Goal: Task Accomplishment & Management: Use online tool/utility

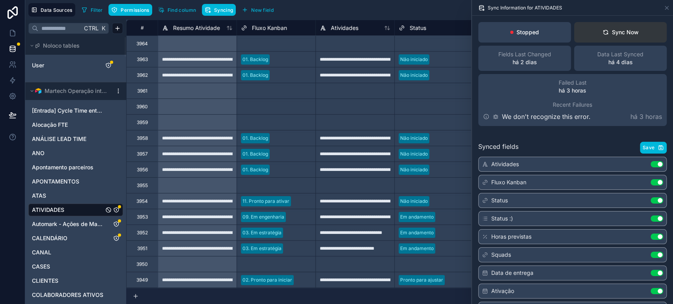
click at [626, 31] on div "Sync Now" at bounding box center [620, 32] width 36 height 8
click at [610, 31] on div "Sync Now" at bounding box center [620, 32] width 36 height 8
click at [605, 27] on button "Sync Now" at bounding box center [620, 32] width 93 height 20
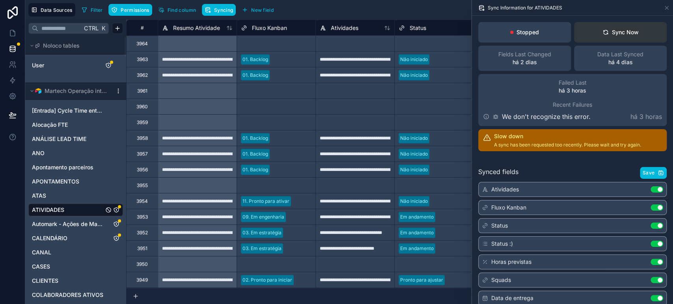
click at [610, 28] on button "Sync Now" at bounding box center [620, 32] width 93 height 20
click at [10, 95] on icon at bounding box center [12, 96] width 6 height 6
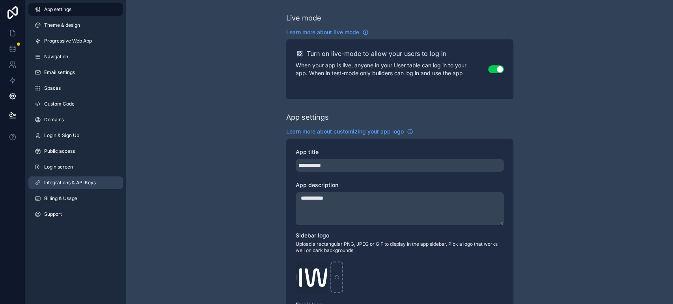
click at [95, 184] on span "Integrations & API Keys" at bounding box center [70, 183] width 52 height 6
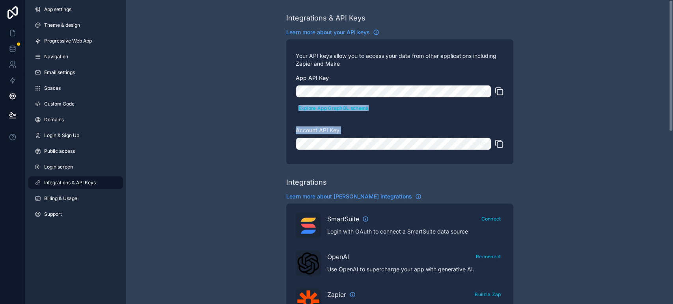
drag, startPoint x: 667, startPoint y: 102, endPoint x: 672, endPoint y: 125, distance: 23.8
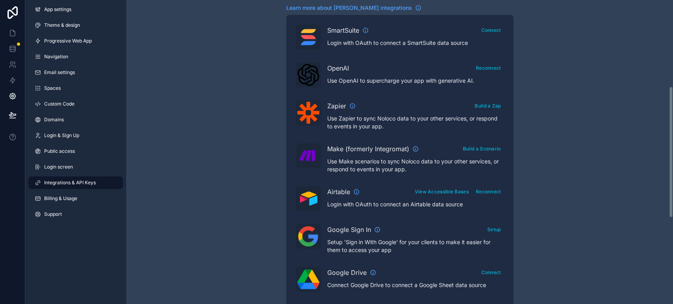
scroll to position [211, 0]
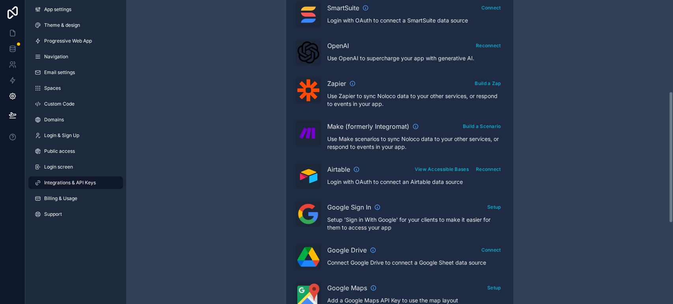
drag, startPoint x: 669, startPoint y: 88, endPoint x: 672, endPoint y: 179, distance: 91.1
click at [672, 179] on div "Integrations & API Keys Learn more about your API keys Your API keys allow you …" at bounding box center [399, 152] width 547 height 304
click at [491, 171] on button "Reconnect" at bounding box center [488, 169] width 31 height 11
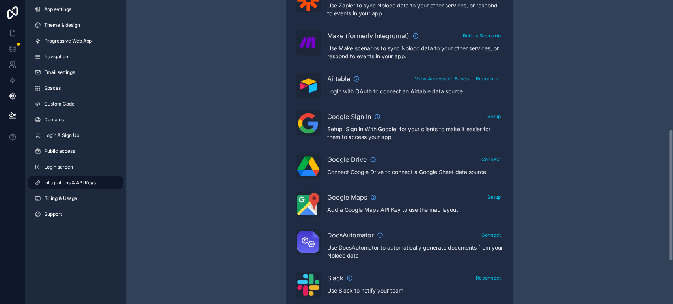
drag, startPoint x: 671, startPoint y: 95, endPoint x: 651, endPoint y: 217, distance: 123.0
click at [657, 217] on div "Integrations & API Keys Learn more about your API keys Your API keys allow you …" at bounding box center [399, 152] width 547 height 304
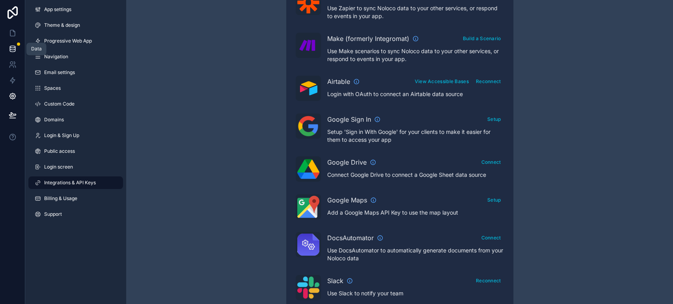
click at [7, 50] on link at bounding box center [12, 49] width 25 height 16
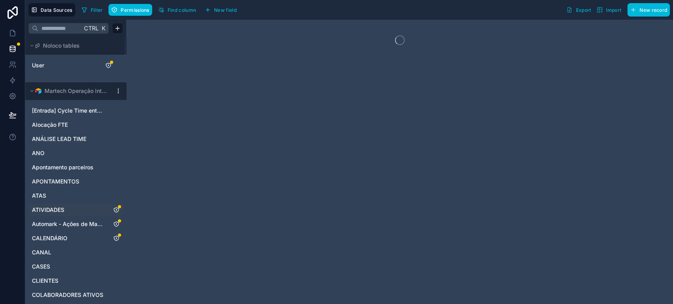
click at [84, 208] on link "ATIVIDADES" at bounding box center [68, 210] width 72 height 8
click at [234, 7] on button "Syncing" at bounding box center [219, 10] width 34 height 12
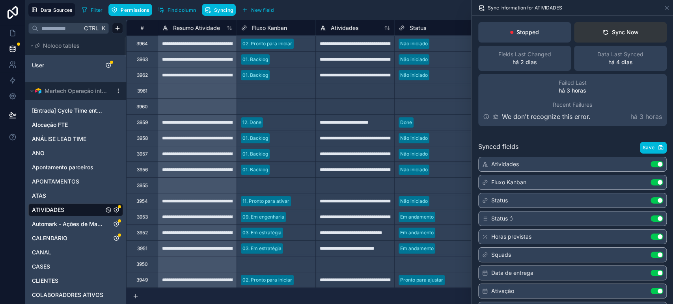
click at [629, 29] on div "Sync Now" at bounding box center [620, 32] width 36 height 8
click at [595, 32] on button "Sync Now" at bounding box center [620, 32] width 93 height 20
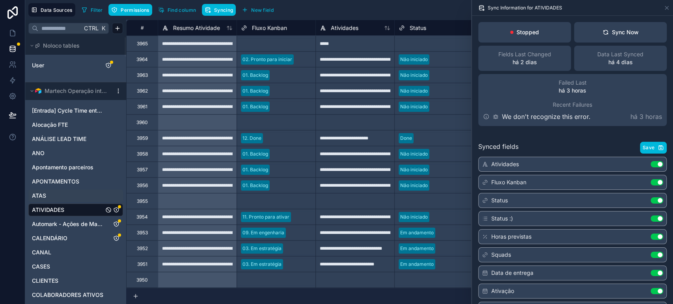
click at [72, 193] on link "ATAS" at bounding box center [68, 196] width 72 height 8
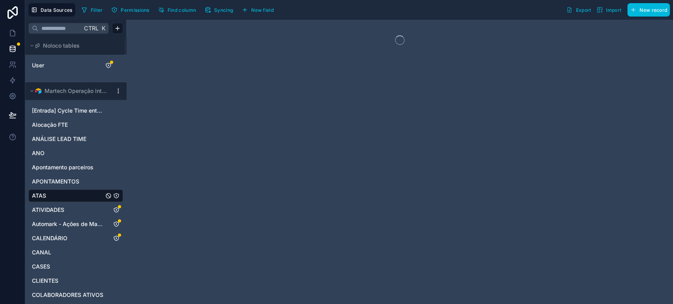
click at [221, 12] on span "Syncing" at bounding box center [223, 10] width 19 height 6
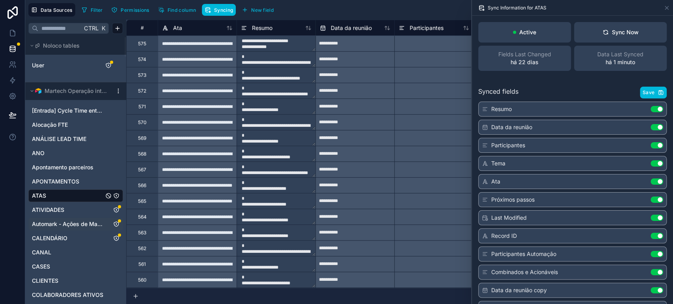
click at [67, 222] on span "Automark - Ações de Marketing" at bounding box center [68, 224] width 72 height 8
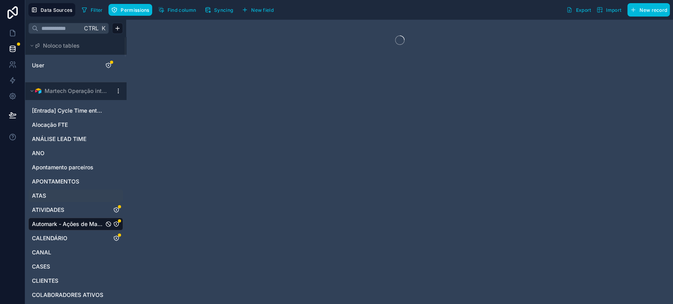
click at [214, 11] on span "Syncing" at bounding box center [223, 10] width 19 height 6
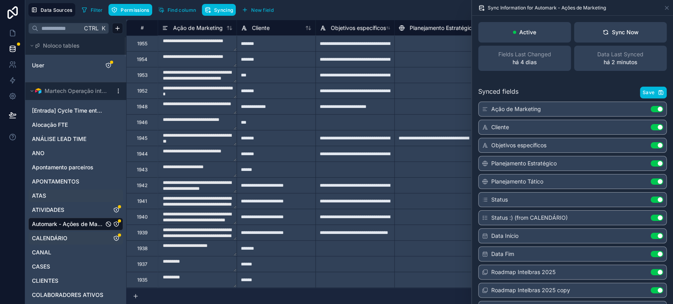
click at [62, 240] on span "CALENDÁRIO" at bounding box center [49, 238] width 35 height 8
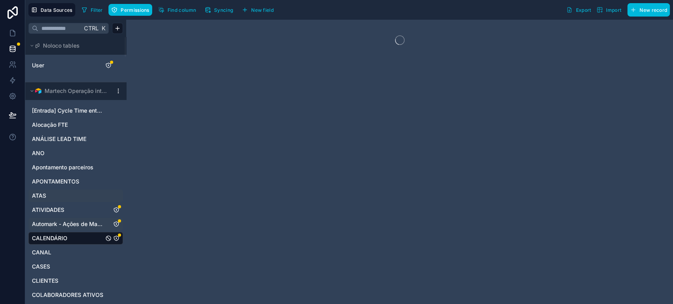
click at [225, 17] on div "Data Sources Filter Permissions Find column Syncing New field Export Import New…" at bounding box center [349, 10] width 648 height 20
click at [225, 12] on span "Syncing" at bounding box center [223, 10] width 19 height 6
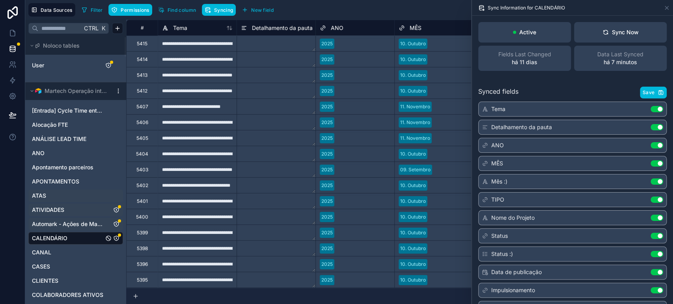
click at [69, 208] on link "ATIVIDADES" at bounding box center [68, 210] width 72 height 8
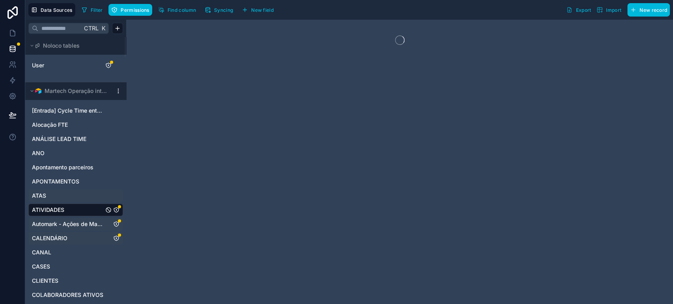
click at [222, 12] on span "Syncing" at bounding box center [223, 10] width 19 height 6
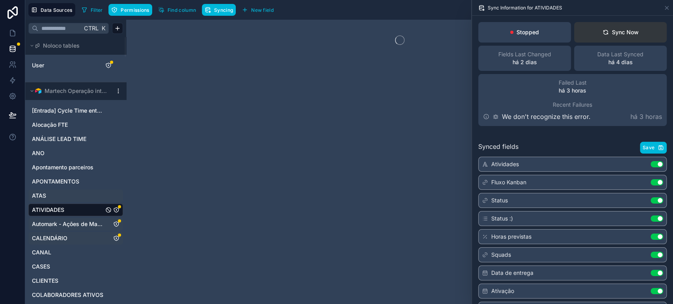
click at [620, 28] on button "Sync Now" at bounding box center [620, 32] width 93 height 20
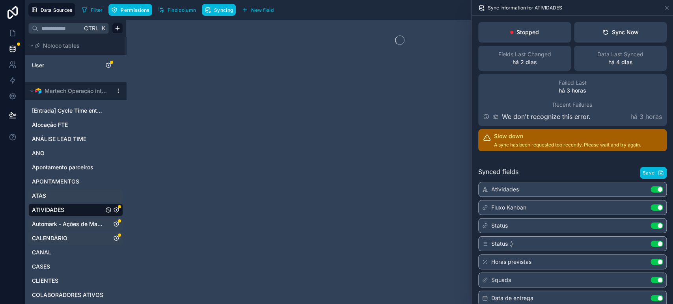
drag, startPoint x: 78, startPoint y: 205, endPoint x: 188, endPoint y: 277, distance: 131.4
click at [78, 205] on div "ATIVIDADES" at bounding box center [75, 210] width 95 height 13
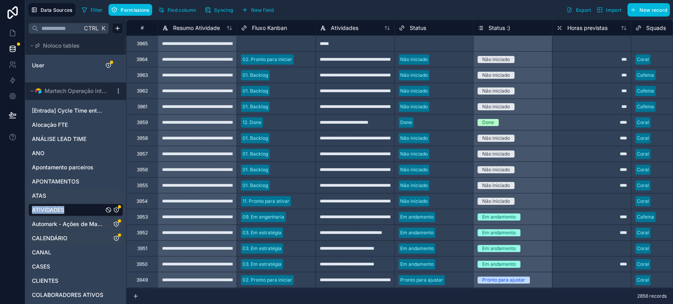
click at [216, 8] on span "Syncing" at bounding box center [223, 10] width 19 height 6
